Goal: Transaction & Acquisition: Subscribe to service/newsletter

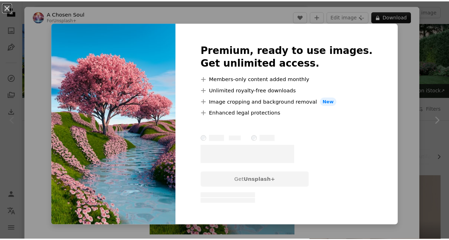
scroll to position [132, 0]
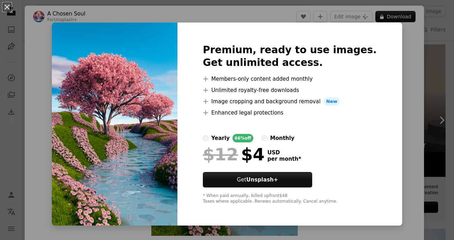
click at [111, 204] on img at bounding box center [115, 124] width 126 height 203
click at [233, 175] on button "Get Unsplash+" at bounding box center [257, 180] width 109 height 16
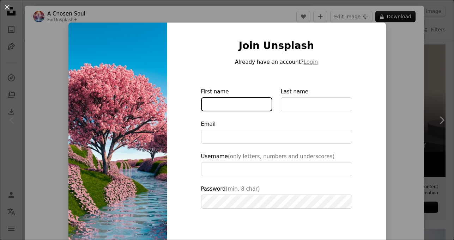
click at [207, 108] on input "First name" at bounding box center [236, 104] width 71 height 14
type input "**********"
click at [413, 55] on div "An X shape Join Unsplash Already have an account? Login First name Last name Em…" at bounding box center [227, 120] width 454 height 240
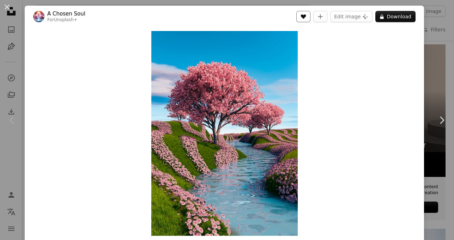
click at [306, 17] on button "A heart" at bounding box center [303, 16] width 14 height 11
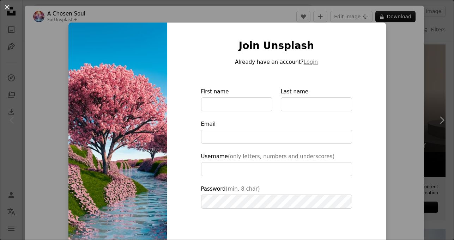
click at [385, 48] on div "An X shape Join Unsplash Already have an account? Login First name Last name Em…" at bounding box center [227, 120] width 454 height 240
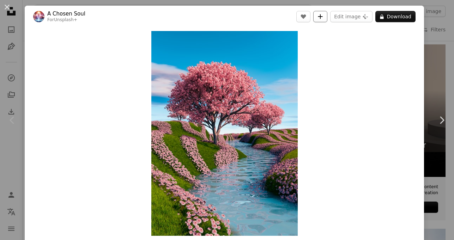
click at [318, 17] on icon "A plus sign" at bounding box center [320, 17] width 6 height 6
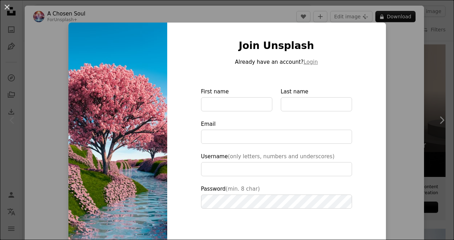
click at [336, 43] on div "Join Unsplash Already have an account? Login First name Last name Email Usernam…" at bounding box center [276, 160] width 219 height 274
click at [400, 44] on div "An X shape Join Unsplash Already have an account? Login First name Last name Em…" at bounding box center [227, 120] width 454 height 240
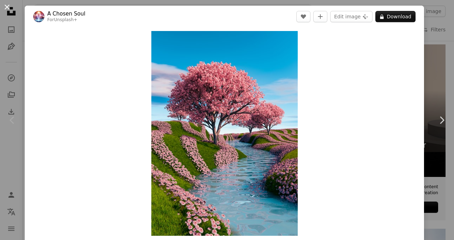
click at [7, 3] on button "An X shape" at bounding box center [7, 7] width 8 height 8
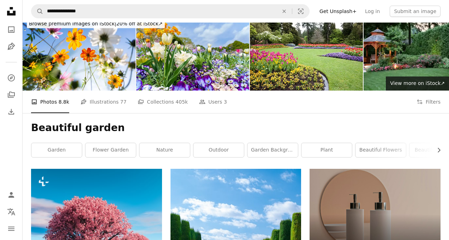
scroll to position [2, 0]
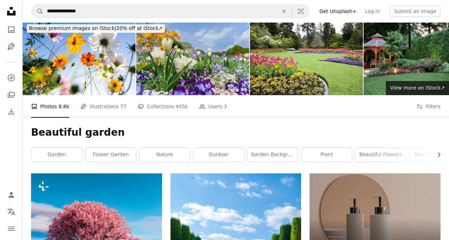
click at [171, 33] on img at bounding box center [192, 57] width 113 height 75
